Goal: Information Seeking & Learning: Learn about a topic

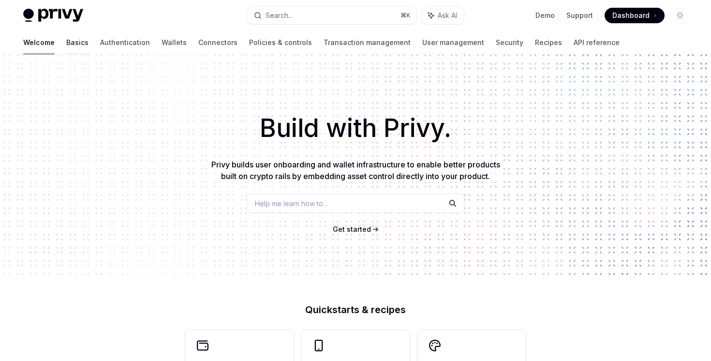
click at [66, 39] on link "Basics" at bounding box center [77, 42] width 22 height 23
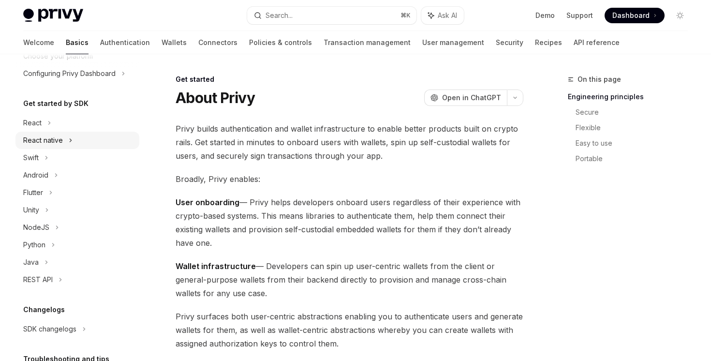
scroll to position [56, 0]
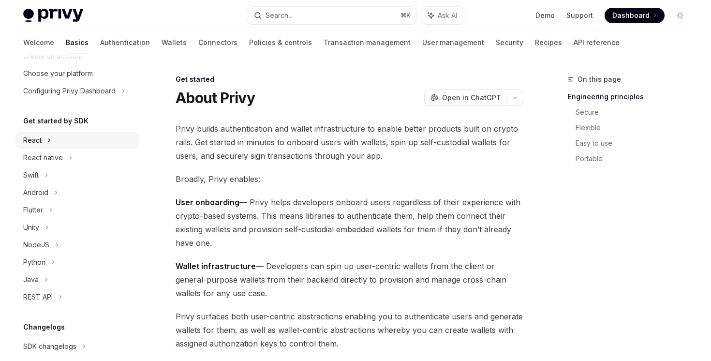
click at [62, 138] on div "React" at bounding box center [77, 140] width 124 height 17
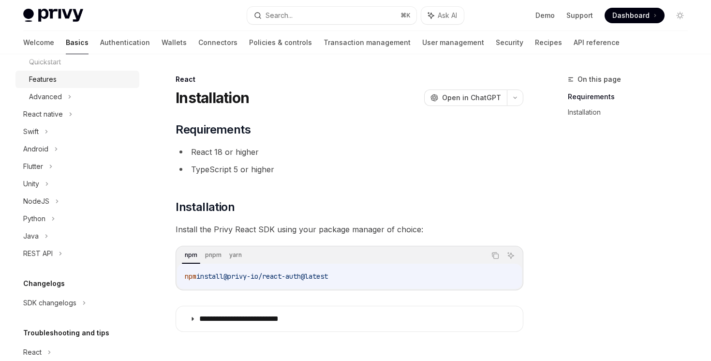
scroll to position [241, 0]
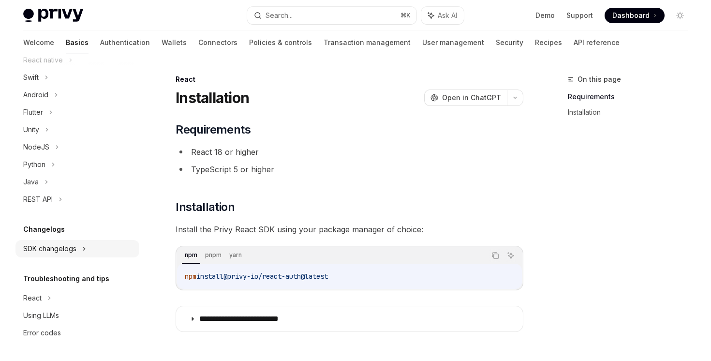
type textarea "*"
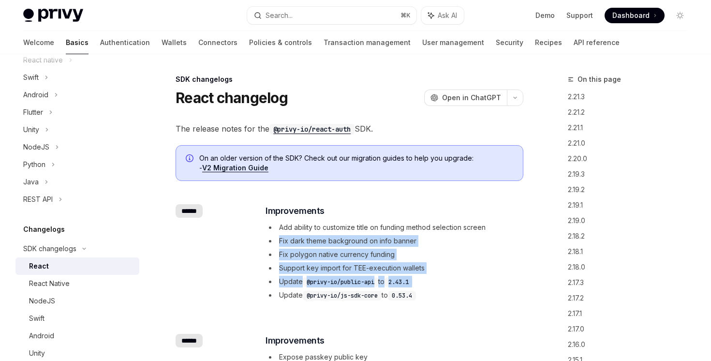
drag, startPoint x: 250, startPoint y: 239, endPoint x: 249, endPoint y: 292, distance: 53.7
click at [249, 292] on div "​ ****** ​ Improvements Add ability to customize title on funding method select…" at bounding box center [350, 254] width 348 height 130
drag, startPoint x: 249, startPoint y: 292, endPoint x: 248, endPoint y: 240, distance: 52.7
click at [248, 240] on div "​ ****** ​ Improvements Add ability to customize title on funding method select…" at bounding box center [350, 254] width 348 height 130
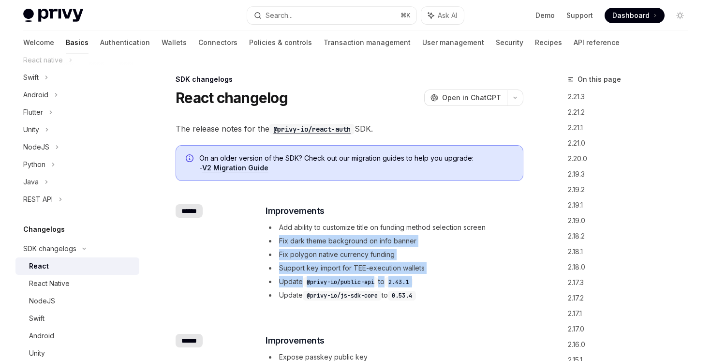
click at [248, 240] on div "​ ****** ​ Improvements Add ability to customize title on funding method select…" at bounding box center [350, 254] width 348 height 130
drag, startPoint x: 249, startPoint y: 238, endPoint x: 253, endPoint y: 290, distance: 52.4
click at [253, 290] on div "​ ****** ​ Improvements Add ability to customize title on funding method select…" at bounding box center [350, 254] width 348 height 130
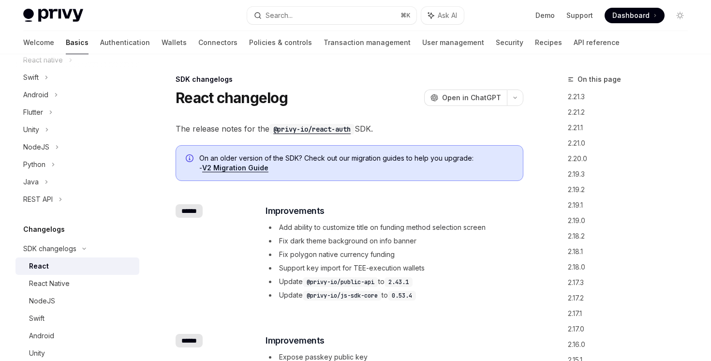
scroll to position [15, 0]
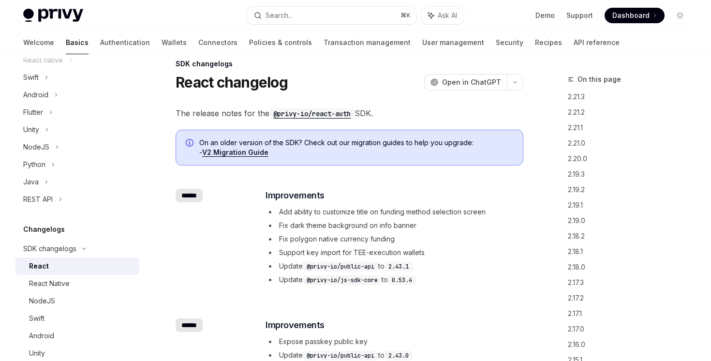
click at [299, 225] on span "Fix dark theme background on info banner" at bounding box center [347, 225] width 137 height 8
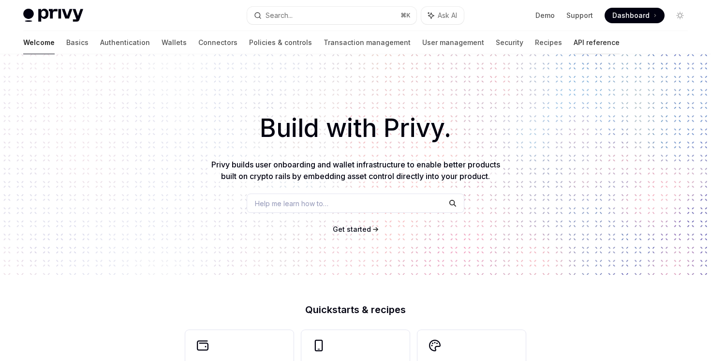
click at [574, 38] on link "API reference" at bounding box center [597, 42] width 46 height 23
type textarea "*"
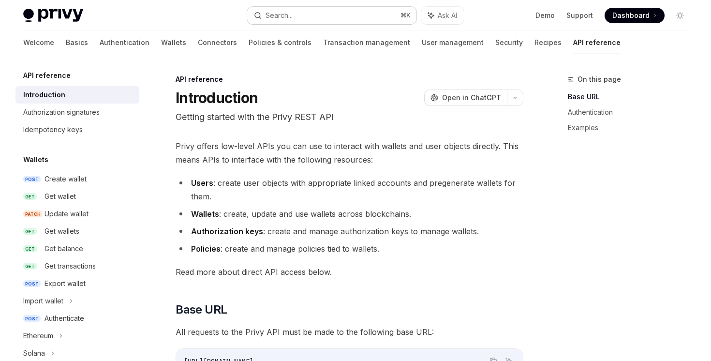
click at [283, 19] on div "Search..." at bounding box center [279, 16] width 27 height 12
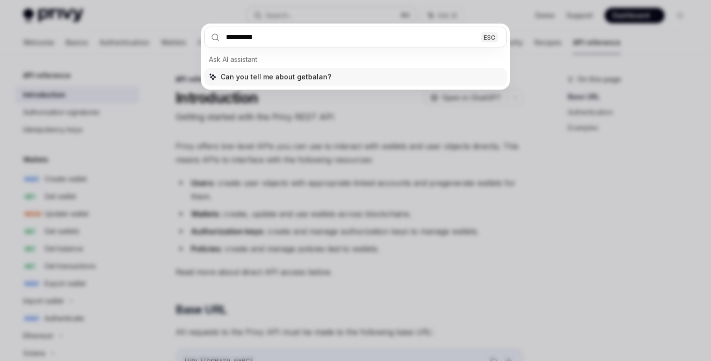
type input "**********"
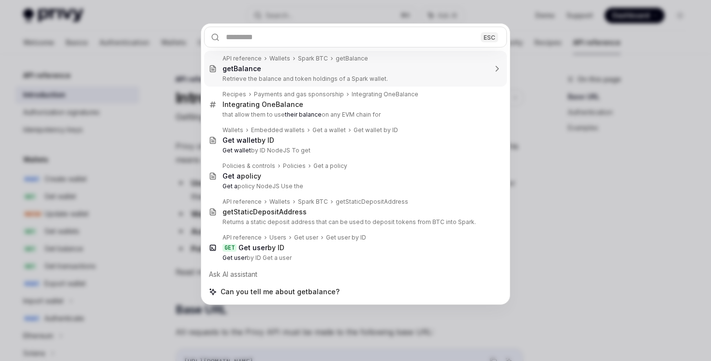
scroll to position [180, 0]
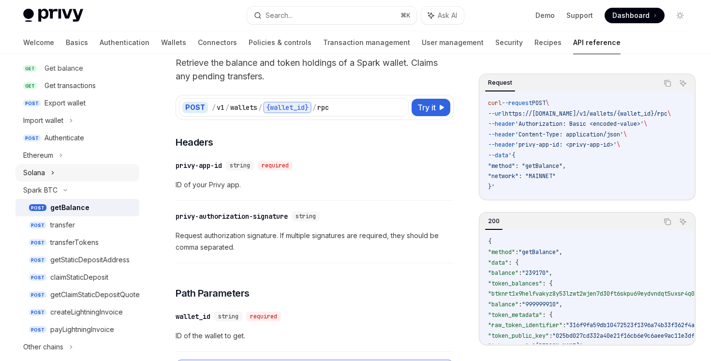
click at [51, 173] on icon at bounding box center [53, 173] width 4 height 12
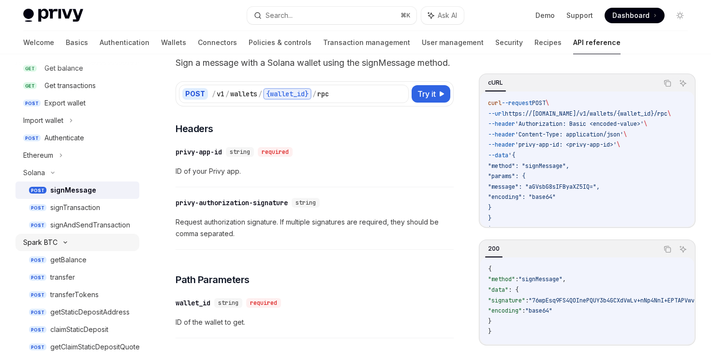
scroll to position [167, 0]
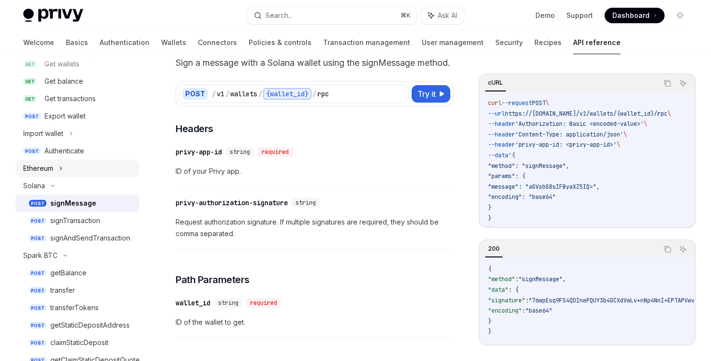
click at [63, 169] on icon at bounding box center [61, 169] width 4 height 12
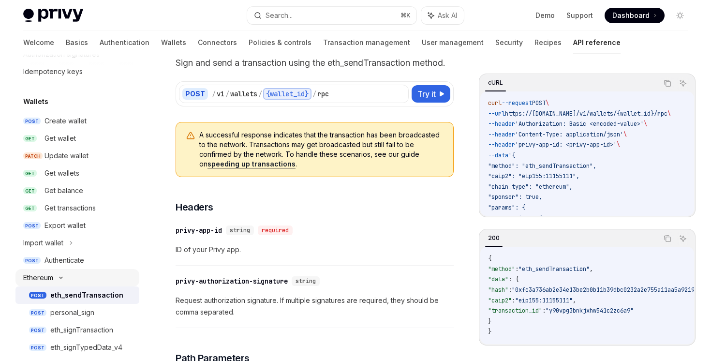
scroll to position [60, 0]
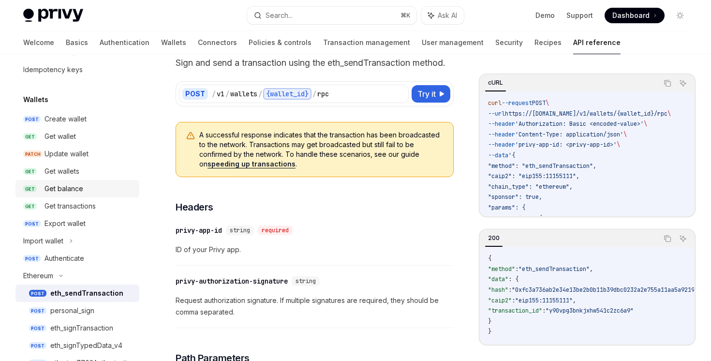
click at [64, 187] on div "Get balance" at bounding box center [64, 189] width 39 height 12
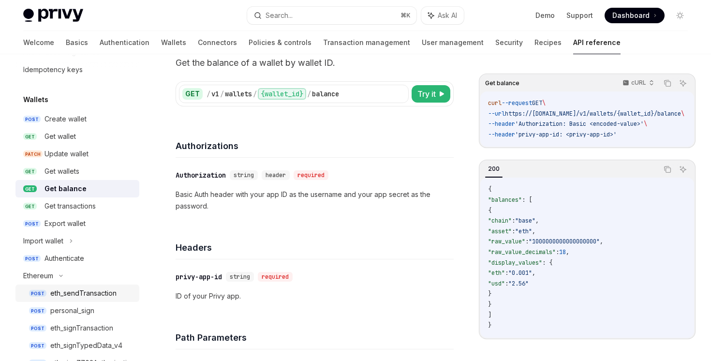
click at [98, 297] on div "eth_sendTransaction" at bounding box center [83, 293] width 66 height 12
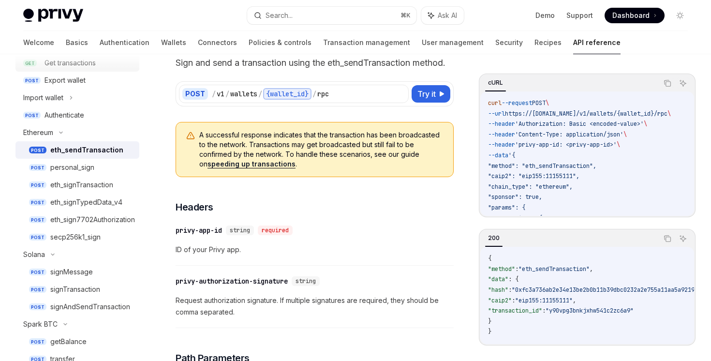
scroll to position [280, 0]
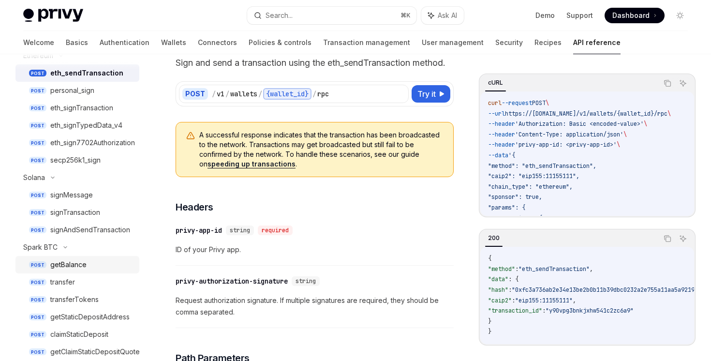
click at [78, 257] on link "POST getBalance" at bounding box center [77, 264] width 124 height 17
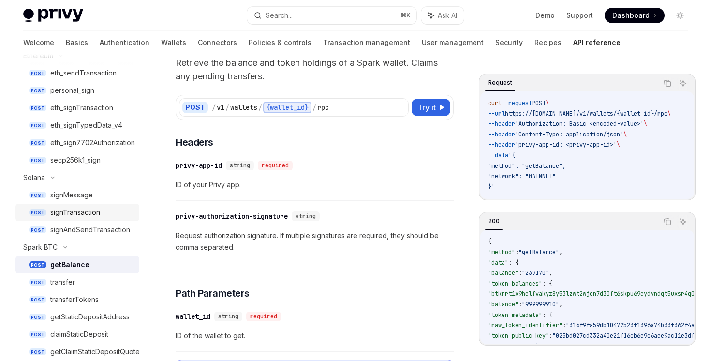
scroll to position [396, 0]
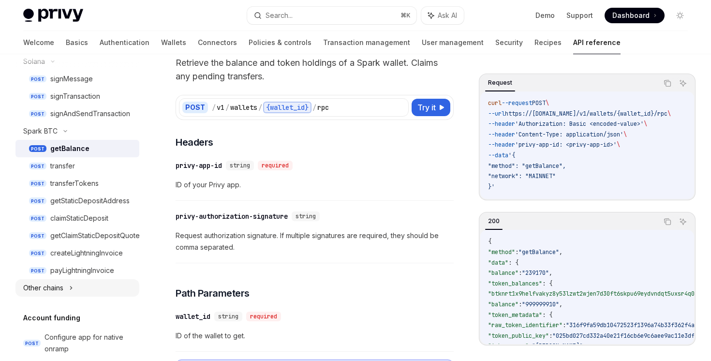
click at [74, 292] on div "Other chains" at bounding box center [77, 287] width 124 height 17
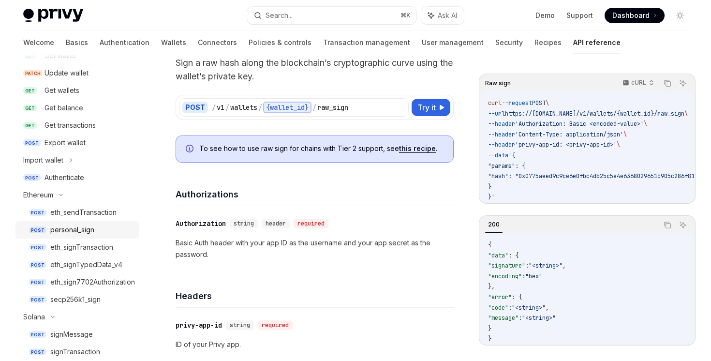
scroll to position [98, 0]
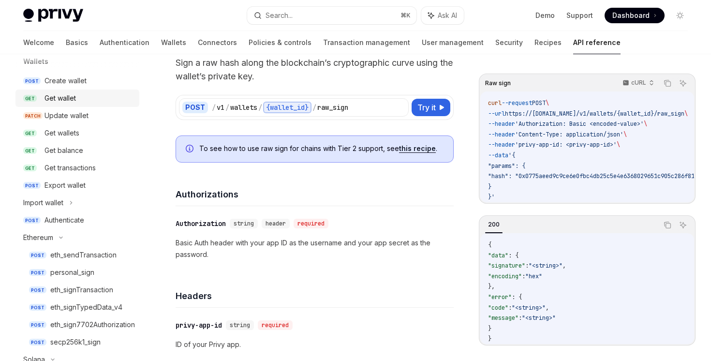
click at [82, 104] on link "GET Get wallet" at bounding box center [77, 98] width 124 height 17
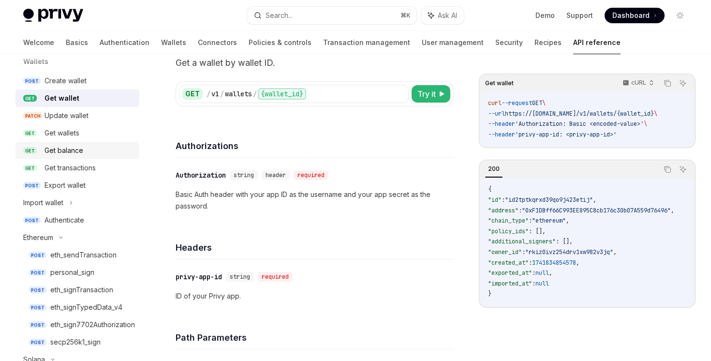
click at [80, 144] on link "GET Get balance" at bounding box center [77, 150] width 124 height 17
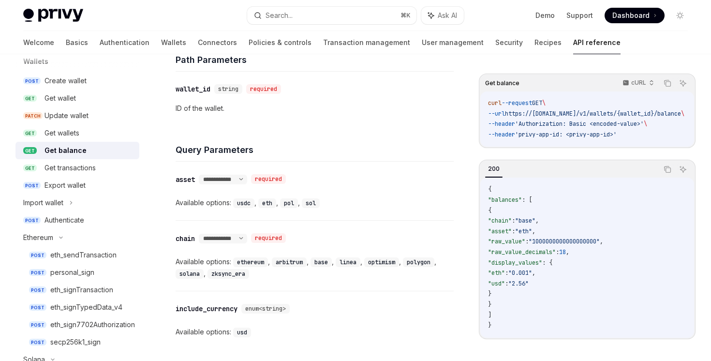
scroll to position [333, 0]
click at [114, 166] on div "Get transactions" at bounding box center [89, 168] width 89 height 12
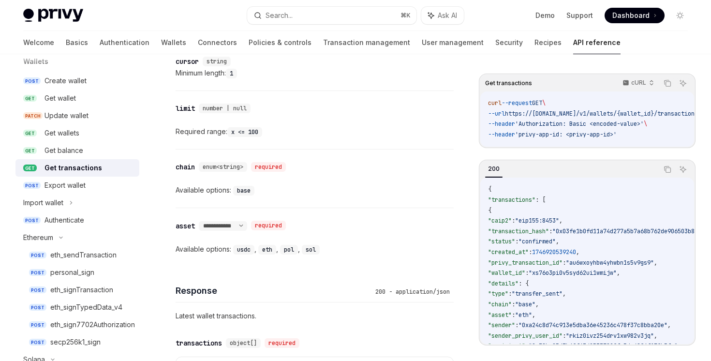
scroll to position [565, 0]
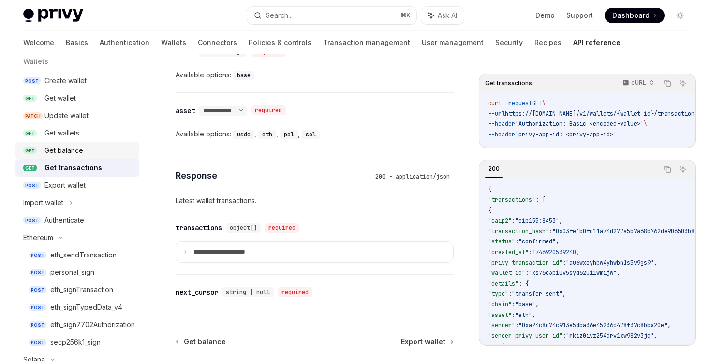
click at [70, 150] on div "Get balance" at bounding box center [64, 151] width 39 height 12
type textarea "*"
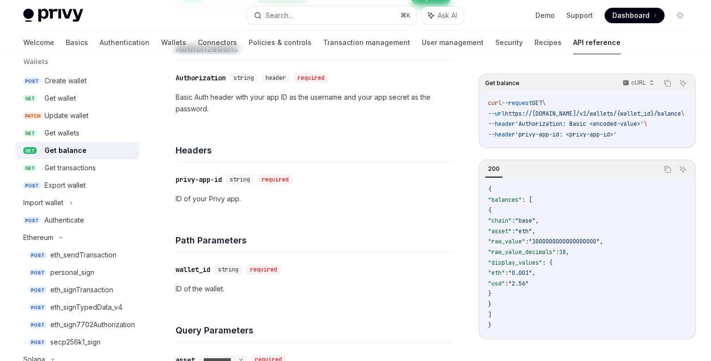
scroll to position [404, 0]
